Goal: Task Accomplishment & Management: Use online tool/utility

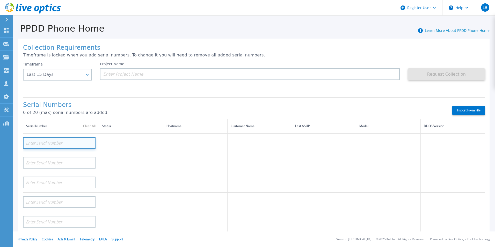
click at [51, 143] on input at bounding box center [59, 143] width 72 height 12
paste input "9MKK513"
type input "9MKK513"
click at [140, 104] on h1 "Serial Numbers" at bounding box center [233, 104] width 420 height 7
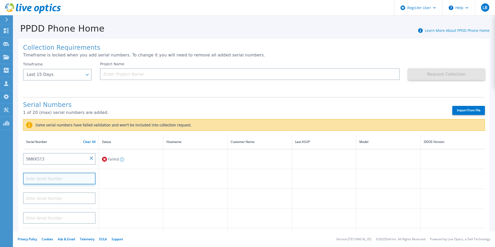
click at [65, 177] on input at bounding box center [59, 179] width 72 height 12
paste input "6NL4H03"
type input "6NL4H03"
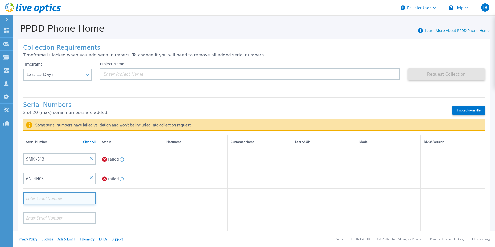
click at [40, 198] on input at bounding box center [59, 198] width 72 height 12
paste input "24038386"
type input "24038386"
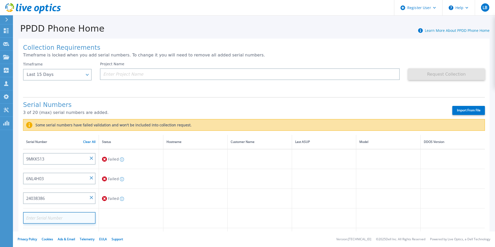
click at [37, 220] on input at bounding box center [59, 218] width 72 height 12
paste input "ELMDDV0120KT49"
type input "ELMDDV0120KT49"
click at [151, 209] on td "Validating" at bounding box center [131, 218] width 64 height 20
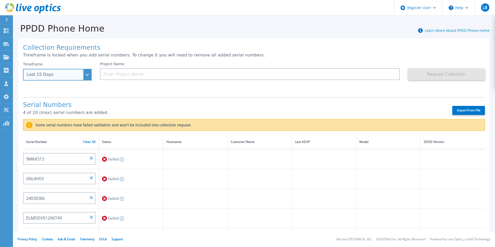
click at [46, 81] on div "Last 15 Days" at bounding box center [57, 75] width 69 height 12
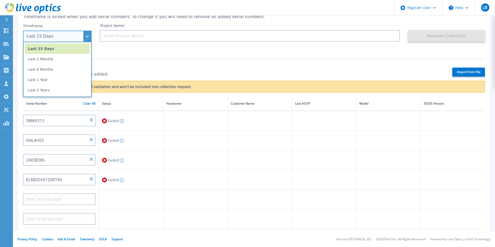
scroll to position [26, 0]
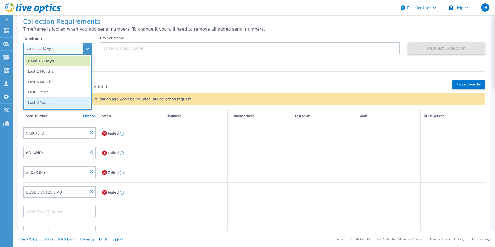
click at [63, 104] on li "Last 2 Years" at bounding box center [57, 102] width 65 height 10
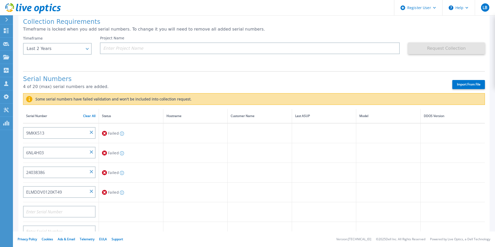
click at [181, 73] on div "Serial Numbers 4 of 20 (max) serial numbers are added. Import From File" at bounding box center [254, 82] width 462 height 22
click at [198, 78] on h1 "Serial Numbers" at bounding box center [233, 79] width 420 height 7
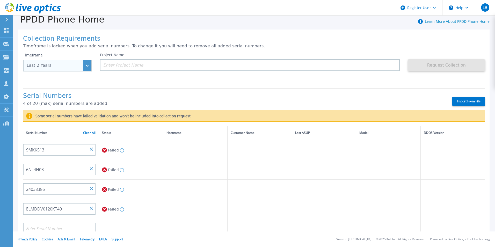
scroll to position [0, 0]
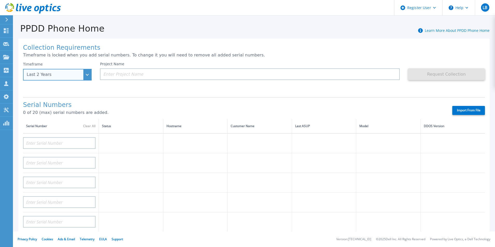
click at [72, 76] on div "Last 2 Years" at bounding box center [55, 74] width 56 height 5
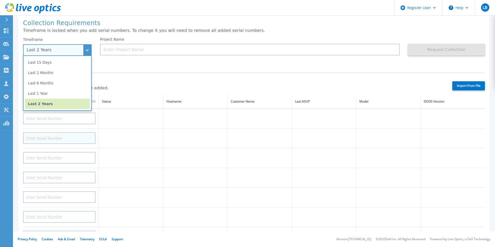
scroll to position [52, 0]
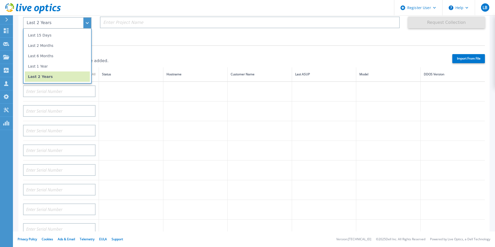
click at [139, 46] on div "Serial Numbers 0 of 20 (max) serial numbers are added. Import From File" at bounding box center [254, 56] width 462 height 22
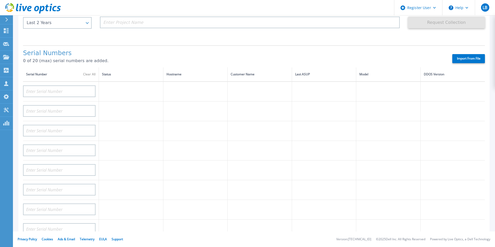
scroll to position [0, 0]
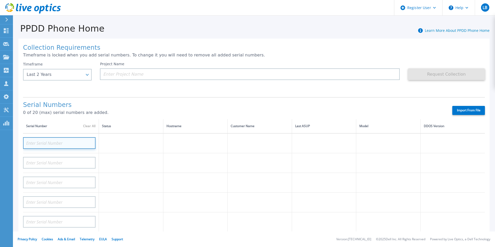
click at [39, 142] on input at bounding box center [59, 143] width 72 height 12
paste input "9MKK513"
type input "9MKK513"
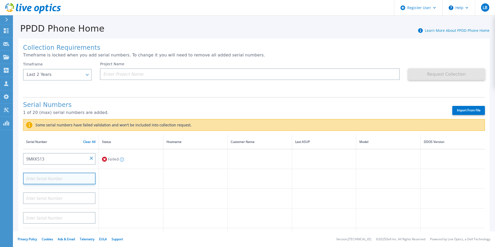
click at [52, 178] on input at bounding box center [59, 179] width 72 height 12
paste input "6NL4H03"
type input "6NL4H03"
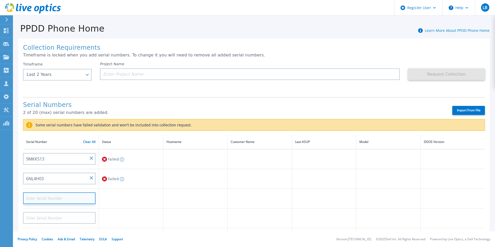
click at [39, 198] on input at bounding box center [59, 198] width 72 height 12
paste input "24038386"
type input "24038386"
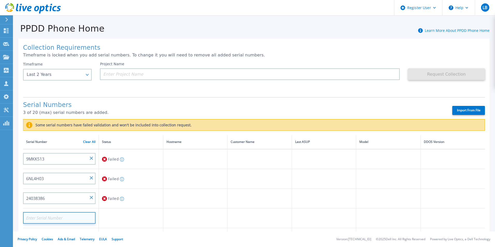
click at [61, 220] on input at bounding box center [59, 218] width 72 height 12
paste input "ELMDDV0120KT49"
type input "ELMDDV0120KT49"
click at [234, 111] on p "3 of 20 (max) serial numbers are added." at bounding box center [233, 112] width 420 height 5
click at [472, 110] on label "Import From File" at bounding box center [468, 110] width 33 height 9
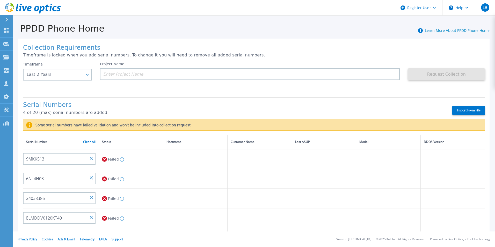
click at [0, 0] on input "Import From File" at bounding box center [0, 0] width 0 height 0
click at [93, 157] on input "9MKK513" at bounding box center [59, 159] width 72 height 12
click at [70, 157] on input at bounding box center [59, 159] width 72 height 12
paste input "APM00194510533"
type input "APM00194510533"
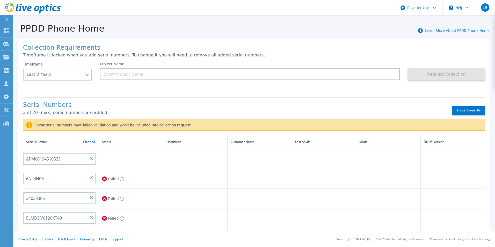
click at [183, 103] on h1 "Serial Numbers" at bounding box center [233, 104] width 420 height 7
